Goal: Transaction & Acquisition: Subscribe to service/newsletter

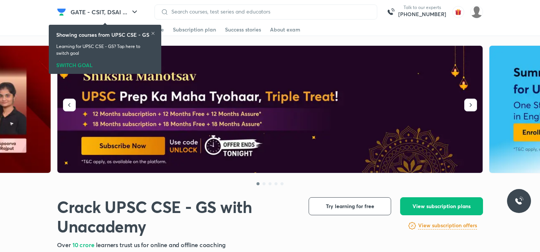
click at [336, 123] on img at bounding box center [270, 109] width 426 height 127
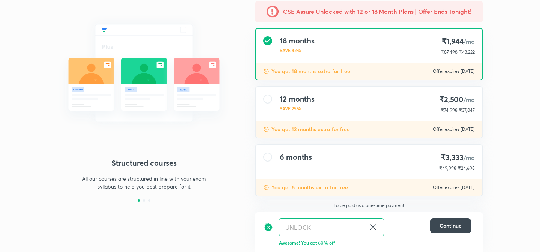
click at [371, 227] on icon at bounding box center [372, 227] width 9 height 9
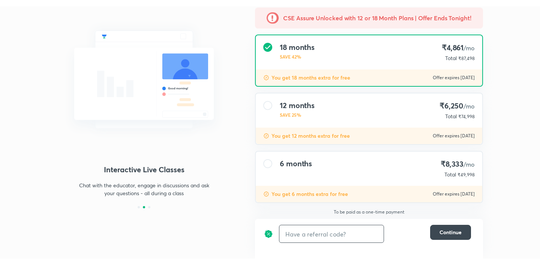
scroll to position [55, 0]
